Goal: Feedback & Contribution: Leave review/rating

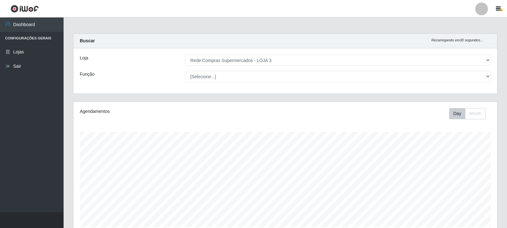
select select "162"
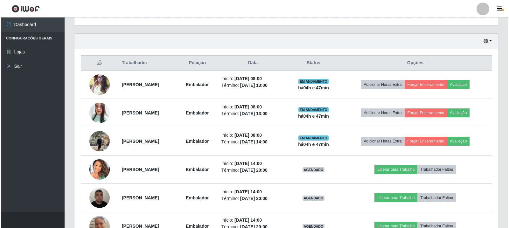
scroll to position [132, 424]
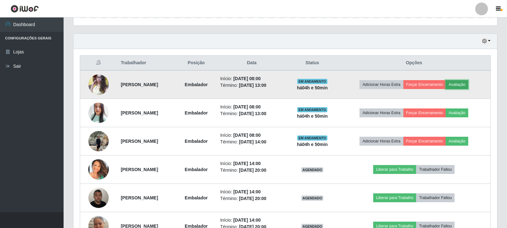
click at [468, 87] on button "Avaliação" at bounding box center [457, 84] width 23 height 9
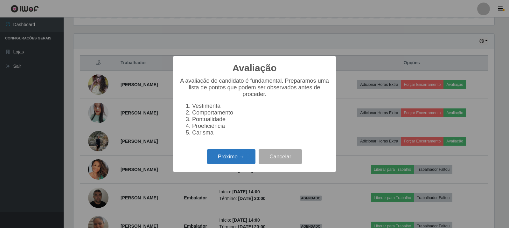
click at [231, 162] on button "Próximo →" at bounding box center [231, 156] width 48 height 15
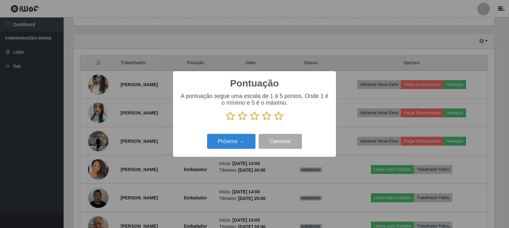
scroll to position [318047, 317758]
click at [280, 119] on icon at bounding box center [278, 116] width 9 height 10
click at [274, 121] on input "radio" at bounding box center [274, 121] width 0 height 0
click at [244, 143] on button "Próximo →" at bounding box center [231, 141] width 48 height 15
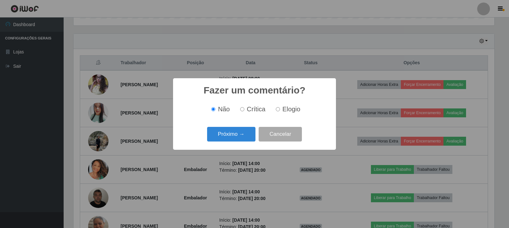
click at [279, 108] on input "Elogio" at bounding box center [278, 109] width 4 height 4
radio input "true"
click at [240, 135] on button "Próximo →" at bounding box center [231, 134] width 48 height 15
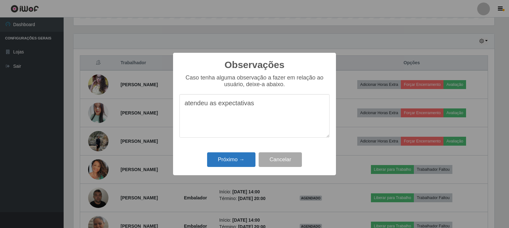
type textarea "atendeu as expectativas"
click at [215, 158] on button "Próximo →" at bounding box center [231, 159] width 48 height 15
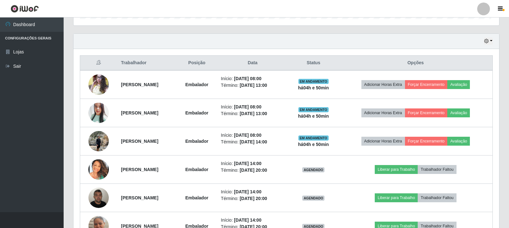
scroll to position [132, 424]
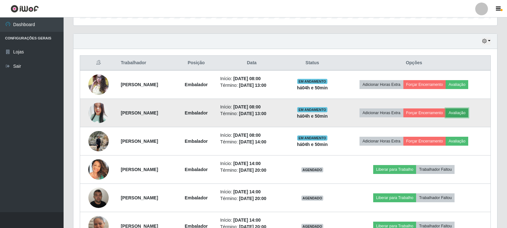
click at [469, 115] on button "Avaliação" at bounding box center [457, 112] width 23 height 9
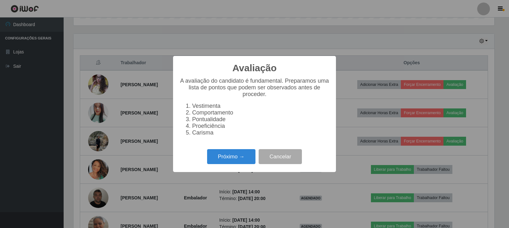
click at [223, 171] on div "Avaliação × A avaliação do candidato é fundamental. Preparamos uma lista de pon…" at bounding box center [254, 114] width 163 height 116
click at [225, 164] on button "Próximo →" at bounding box center [231, 156] width 48 height 15
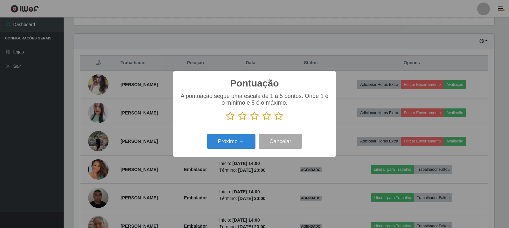
scroll to position [318047, 317758]
click at [277, 116] on icon at bounding box center [278, 116] width 9 height 10
click at [274, 121] on input "radio" at bounding box center [274, 121] width 0 height 0
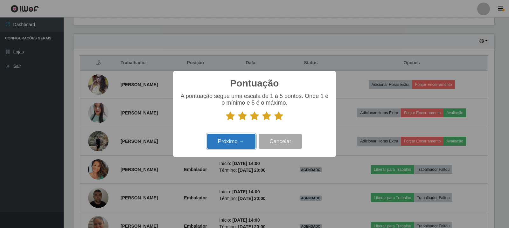
click at [245, 138] on button "Próximo →" at bounding box center [231, 141] width 48 height 15
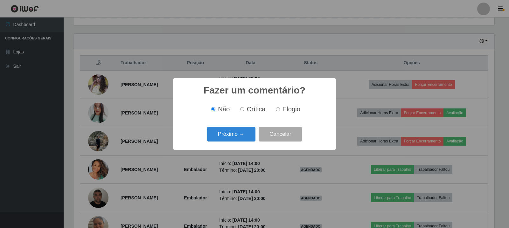
click at [279, 112] on label "Elogio" at bounding box center [286, 109] width 27 height 7
click at [279, 111] on input "Elogio" at bounding box center [278, 109] width 4 height 4
radio input "true"
click at [217, 132] on button "Próximo →" at bounding box center [231, 134] width 48 height 15
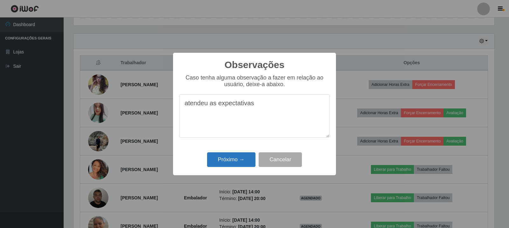
type textarea "atendeu as expectativas"
click at [219, 159] on button "Próximo →" at bounding box center [231, 159] width 48 height 15
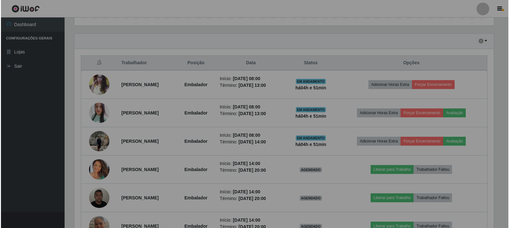
scroll to position [132, 424]
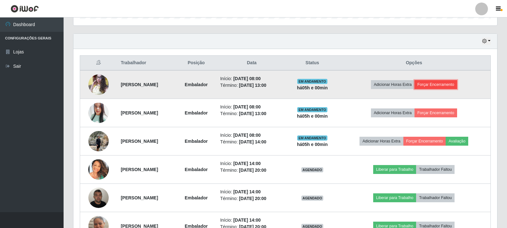
click at [447, 88] on button "Forçar Encerramento" at bounding box center [436, 84] width 43 height 9
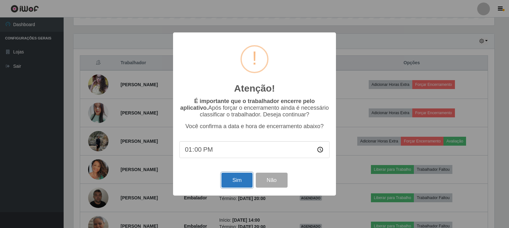
click at [228, 184] on button "Sim" at bounding box center [236, 180] width 31 height 15
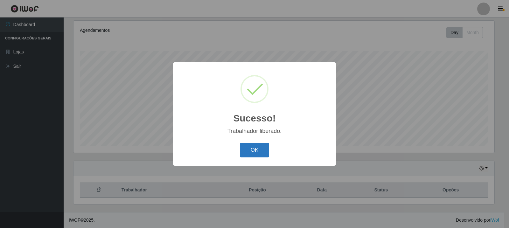
click at [251, 149] on button "OK" at bounding box center [255, 150] width 30 height 15
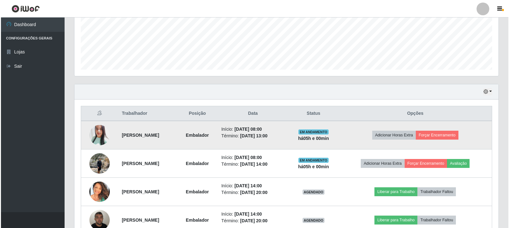
scroll to position [177, 0]
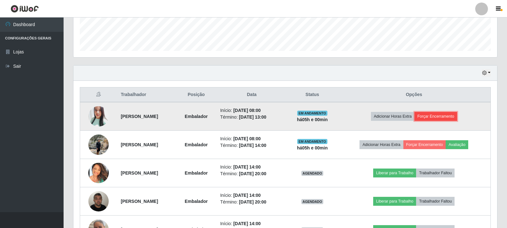
click at [458, 116] on button "Forçar Encerramento" at bounding box center [436, 116] width 43 height 9
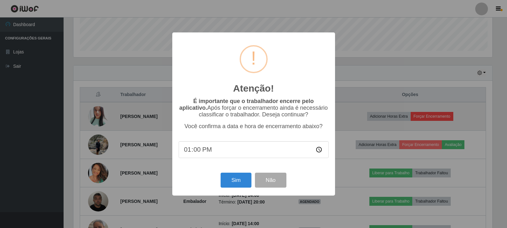
scroll to position [132, 421]
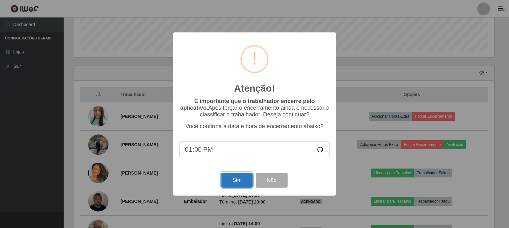
click at [244, 178] on button "Sim" at bounding box center [236, 180] width 31 height 15
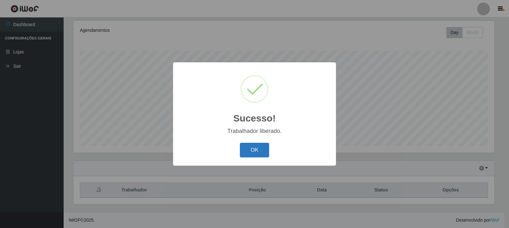
click at [247, 151] on button "OK" at bounding box center [255, 150] width 30 height 15
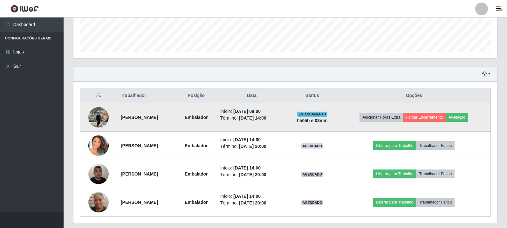
scroll to position [177, 0]
